Goal: Information Seeking & Learning: Learn about a topic

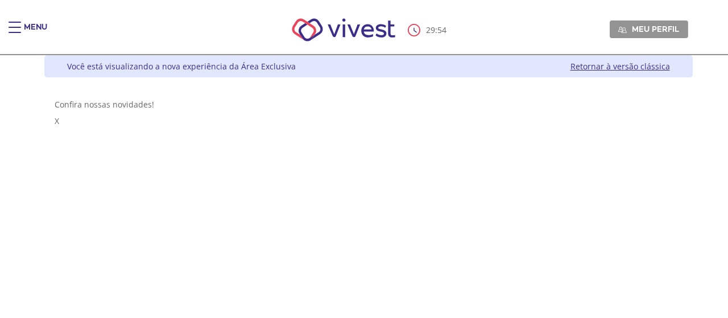
click at [16, 28] on div "Main header" at bounding box center [15, 33] width 13 height 23
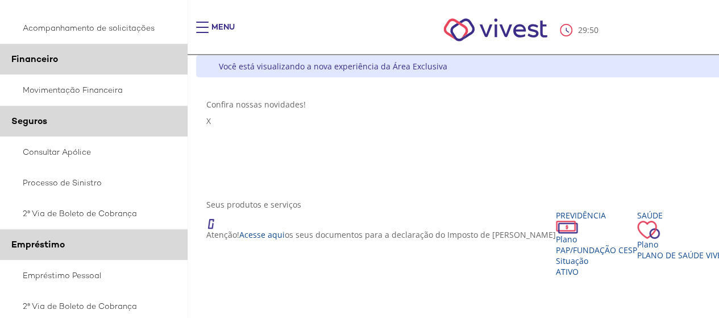
scroll to position [284, 0]
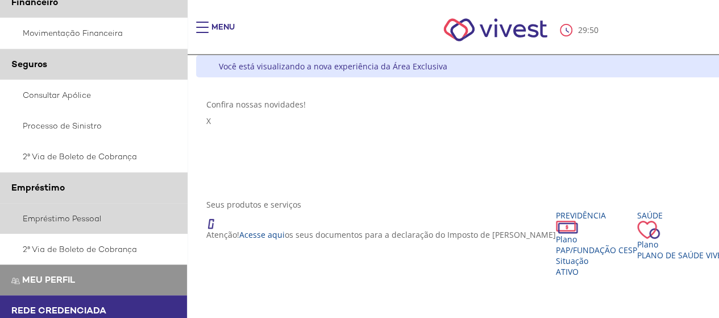
click at [73, 214] on link "Empréstimo Pessoal" at bounding box center [94, 218] width 188 height 31
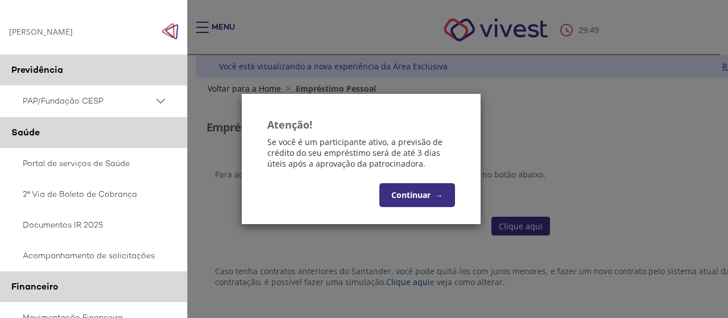
click at [429, 193] on button "Continuar →" at bounding box center [417, 195] width 76 height 24
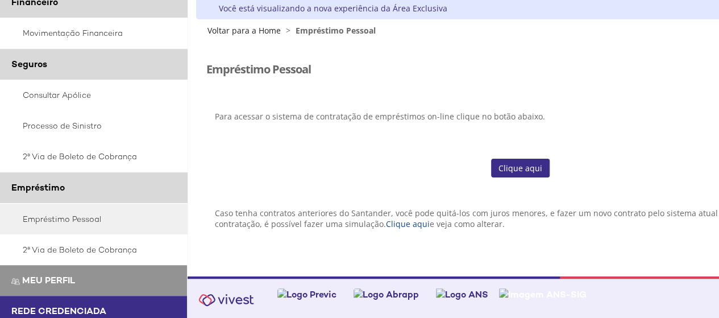
scroll to position [59, 0]
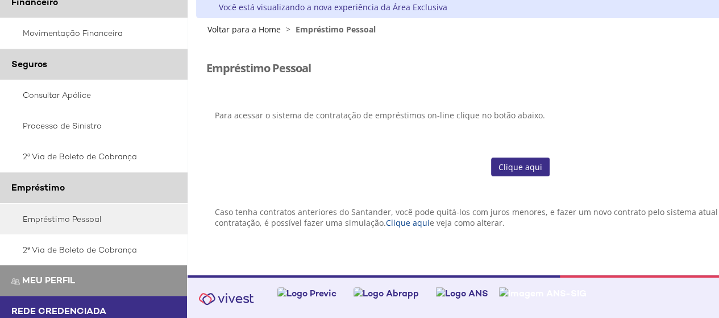
click at [510, 171] on link "Clique aqui" at bounding box center [520, 167] width 59 height 19
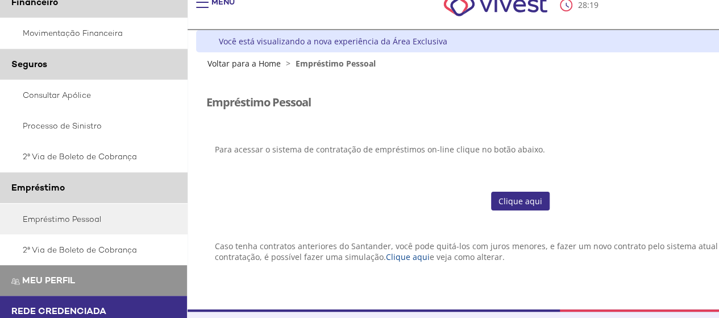
scroll to position [0, 0]
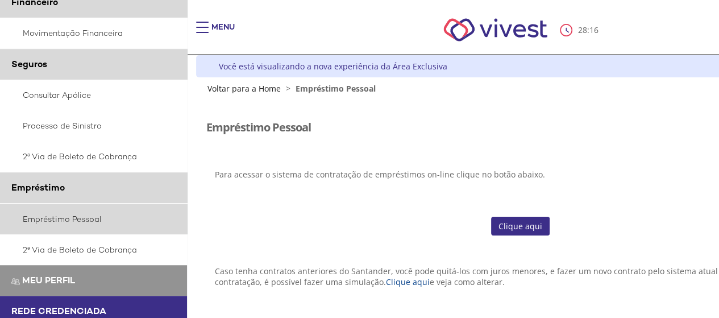
click at [75, 219] on link "Empréstimo Pessoal" at bounding box center [94, 219] width 188 height 31
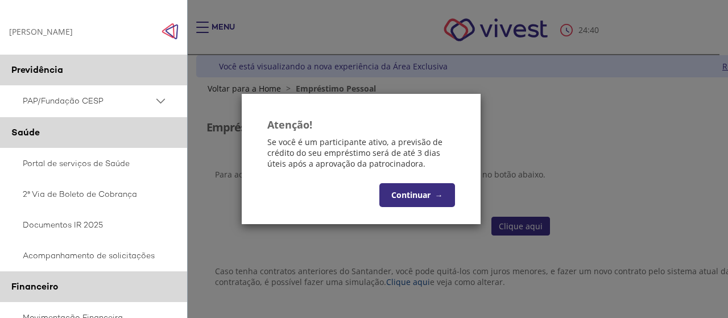
click at [432, 194] on button "Continuar →" at bounding box center [417, 195] width 76 height 24
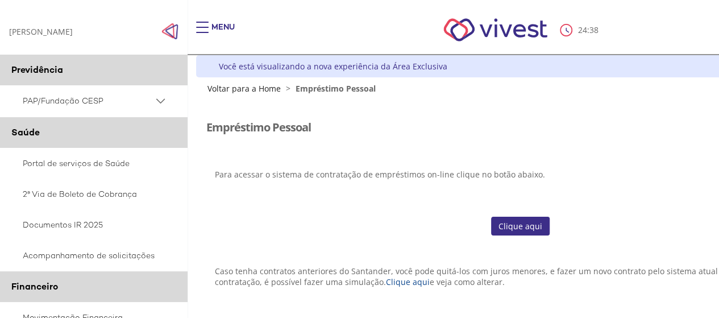
click at [510, 225] on link "Clique aqui" at bounding box center [520, 226] width 59 height 19
click at [105, 97] on span "PAP/Fundação CESP" at bounding box center [88, 101] width 131 height 14
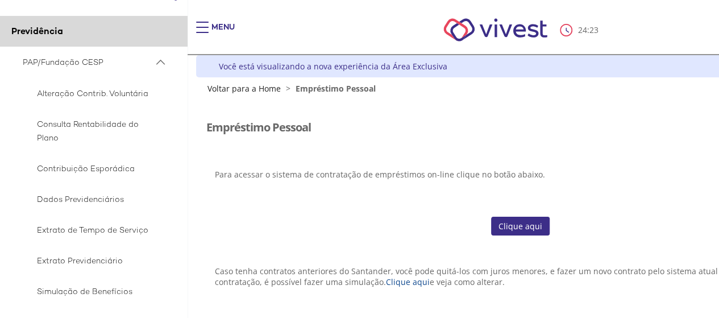
scroll to position [57, 0]
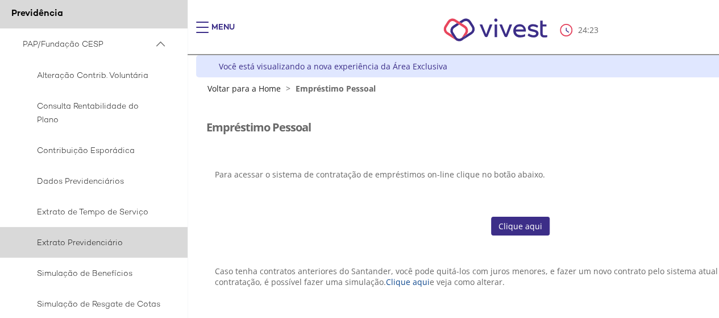
click at [107, 242] on span "Extrato Previdenciário" at bounding box center [92, 242] width 138 height 14
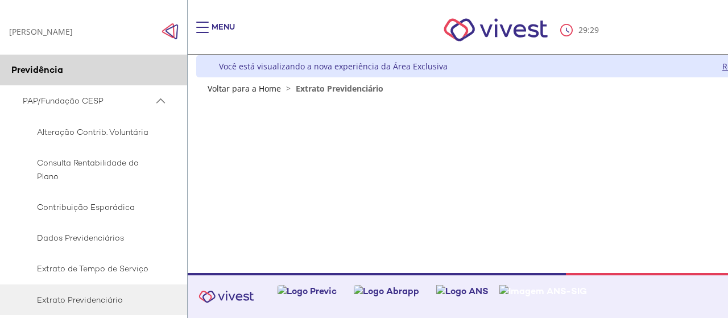
scroll to position [57, 0]
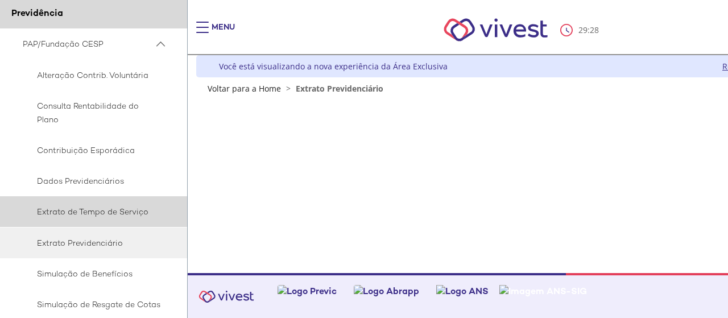
click at [117, 214] on span "Extrato de Tempo de Serviço" at bounding box center [92, 212] width 138 height 14
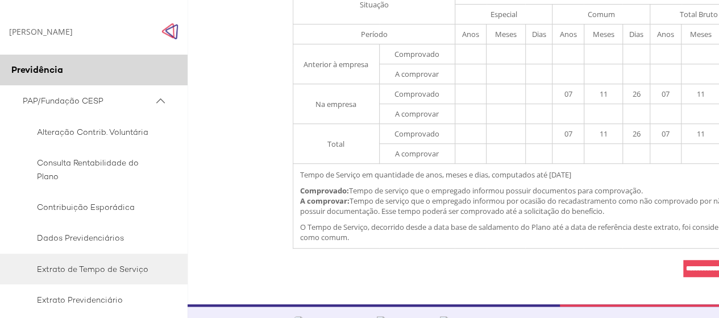
scroll to position [314, 0]
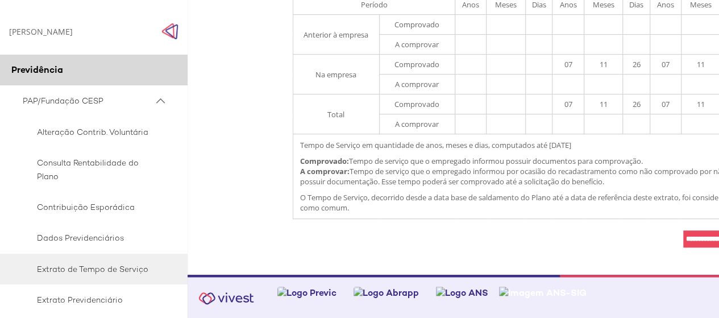
drag, startPoint x: 552, startPoint y: 227, endPoint x: 445, endPoint y: 227, distance: 106.9
click at [445, 227] on td "**********" at bounding box center [520, 239] width 455 height 28
drag, startPoint x: 485, startPoint y: 88, endPoint x: 727, endPoint y: 87, distance: 242.9
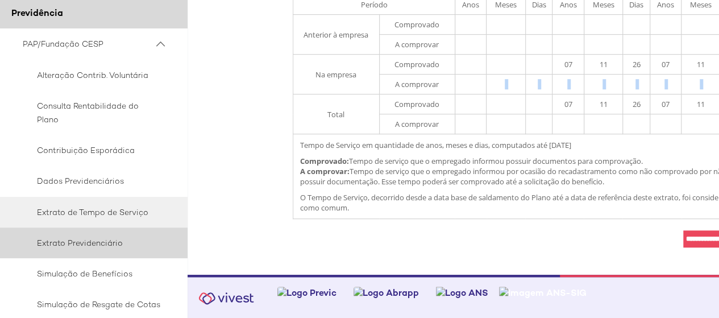
click at [101, 244] on span "Extrato Previdenciário" at bounding box center [92, 243] width 138 height 14
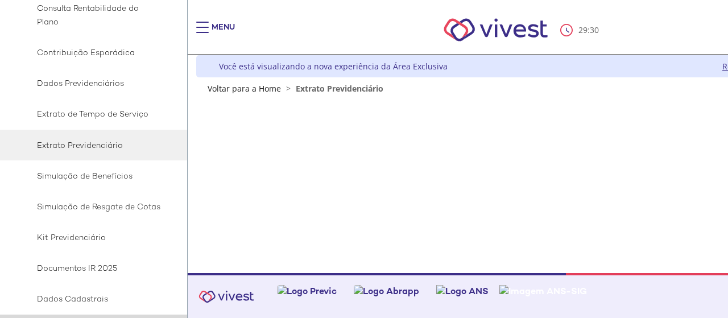
scroll to position [171, 0]
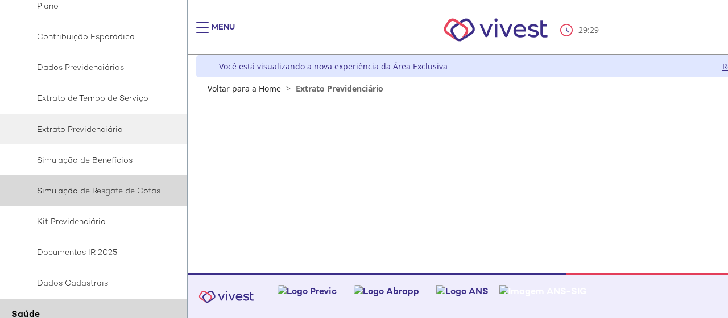
click at [131, 189] on span "Simulação de Resgate de Cotas" at bounding box center [92, 191] width 138 height 14
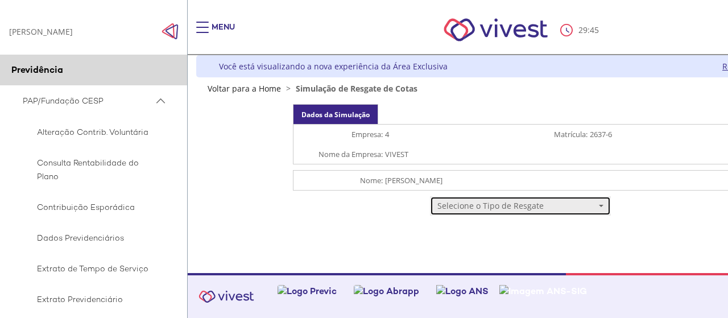
click at [471, 205] on span "Selecione o Tipo de Resgate" at bounding box center [516, 205] width 159 height 11
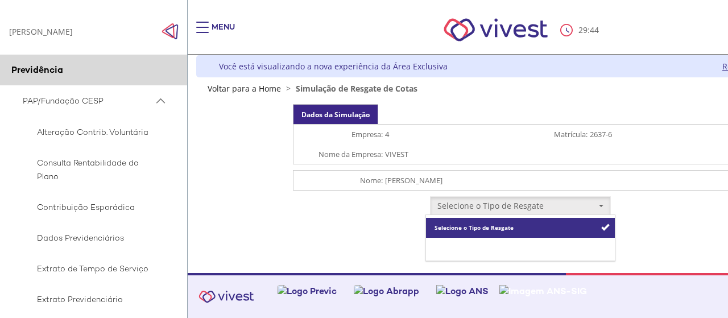
click at [475, 242] on link "Resgate Total" at bounding box center [520, 248] width 188 height 20
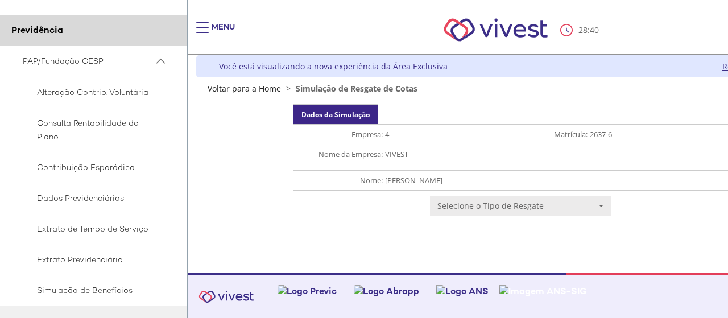
scroll to position [57, 0]
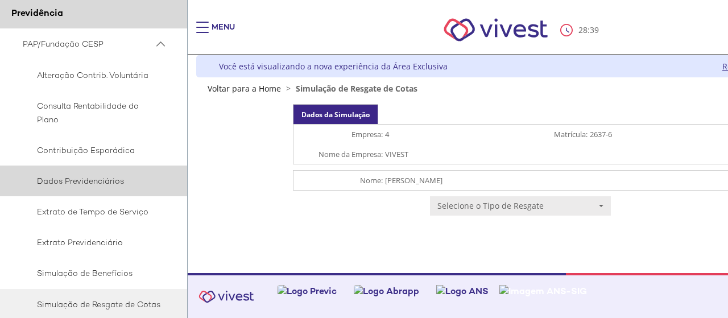
click at [105, 183] on span "Dados Previdenciários" at bounding box center [92, 181] width 138 height 14
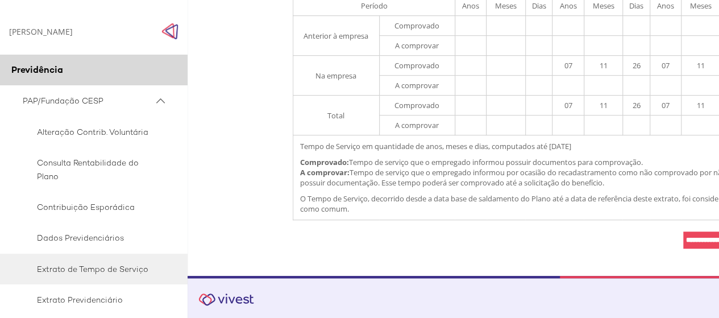
scroll to position [314, 0]
click at [73, 33] on div "RAVENY DA SILVA OLIVEIRA RAVENY DA SILVA OLIVEIRA" at bounding box center [41, 31] width 64 height 11
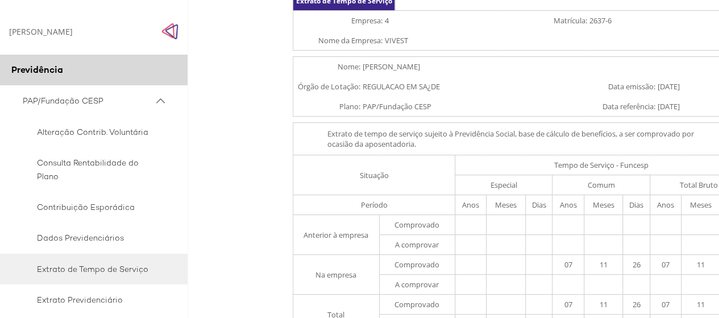
scroll to position [284, 0]
